Goal: Find specific page/section: Find specific page/section

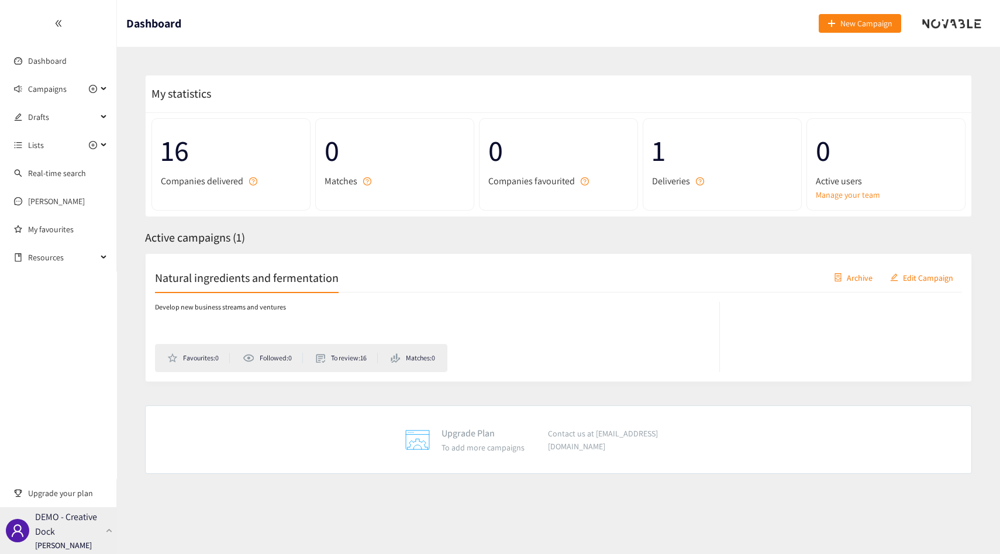
click at [78, 539] on p "[PERSON_NAME]" at bounding box center [63, 544] width 57 height 13
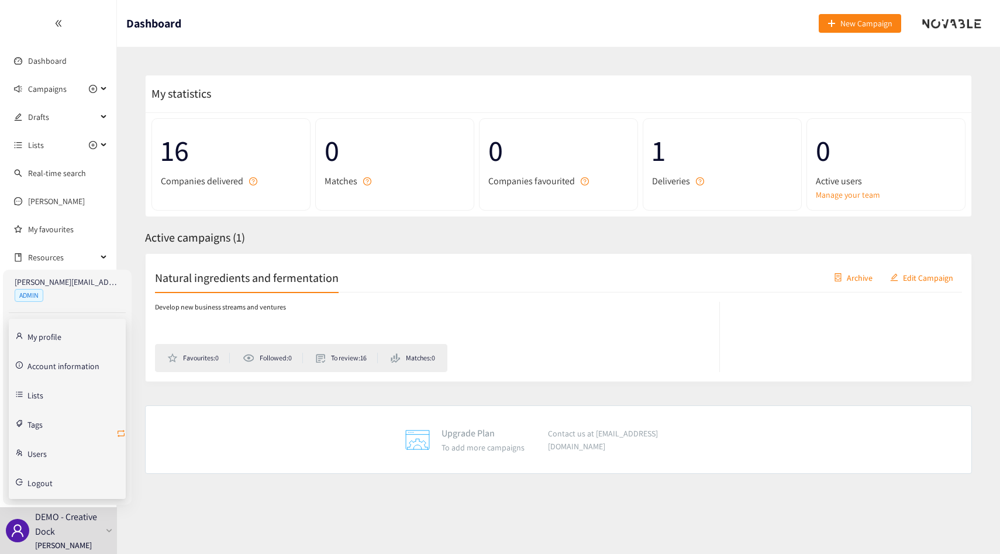
click at [120, 432] on icon "retweet" at bounding box center [120, 433] width 9 height 9
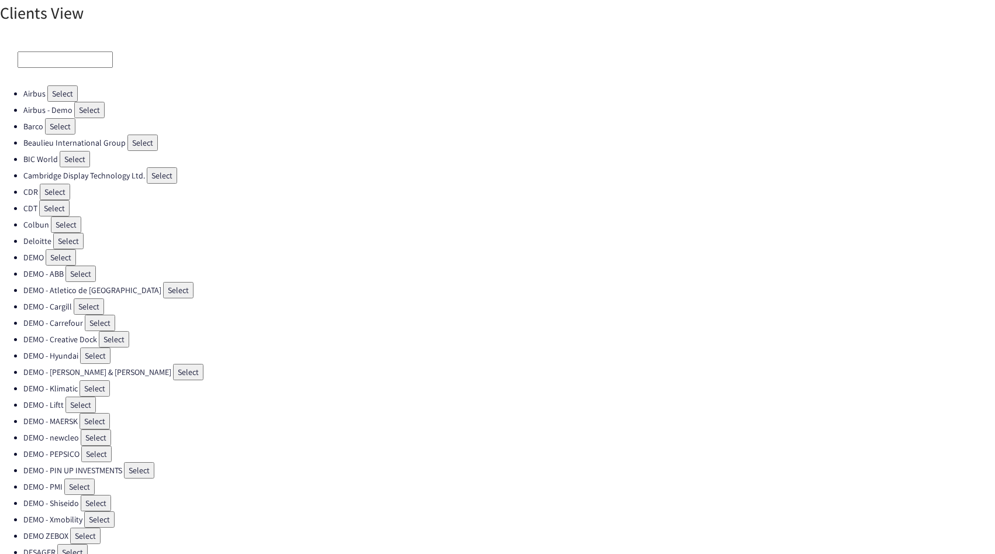
click at [42, 56] on input at bounding box center [65, 59] width 95 height 16
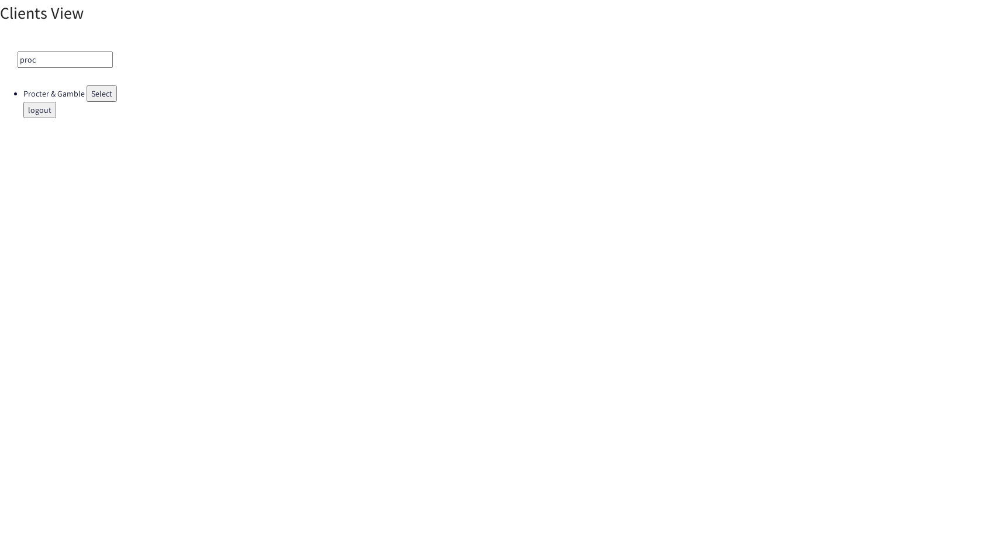
type input "proc"
click at [112, 90] on button "Select" at bounding box center [102, 93] width 30 height 16
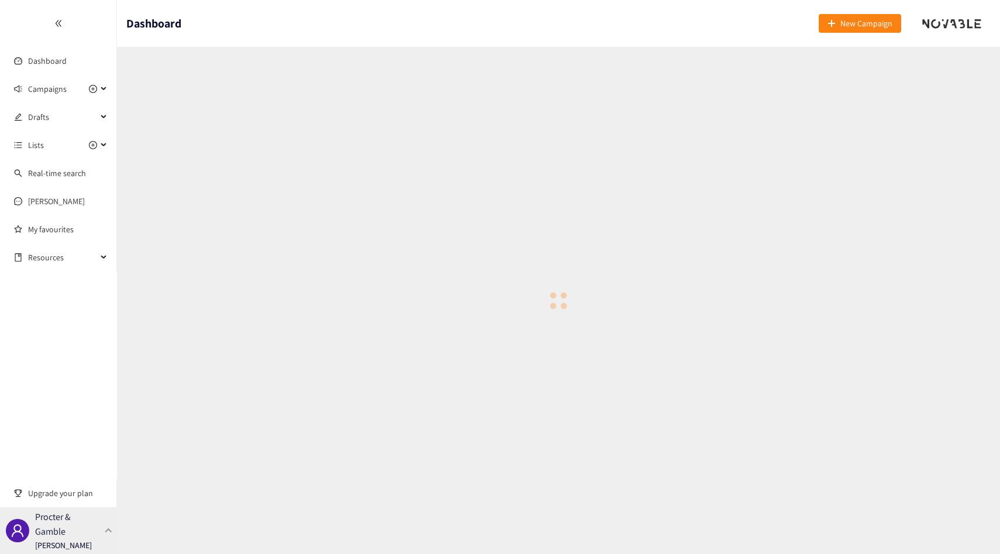
click at [77, 518] on p "Procter & Gamble" at bounding box center [67, 523] width 65 height 29
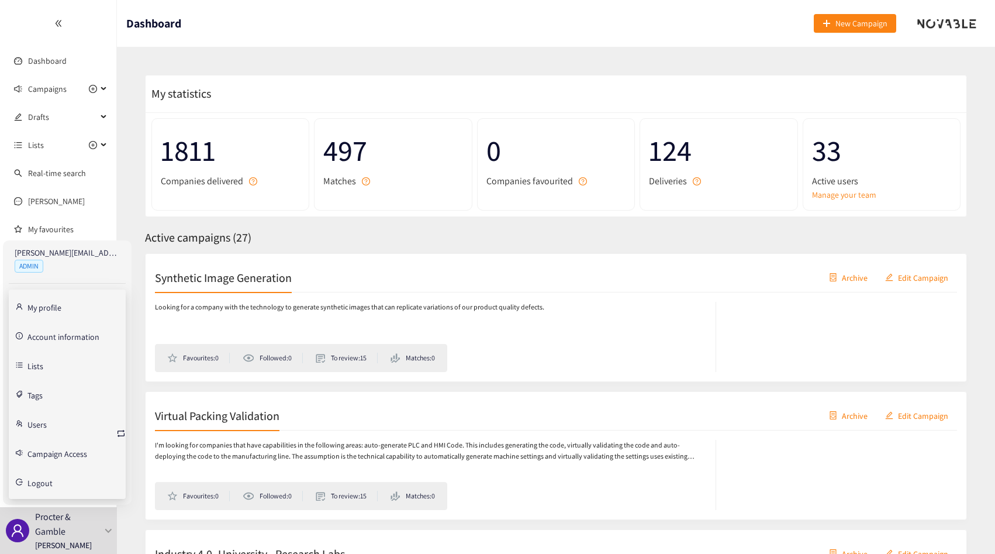
click at [56, 334] on link "Account information" at bounding box center [63, 335] width 72 height 11
